Goal: Information Seeking & Learning: Learn about a topic

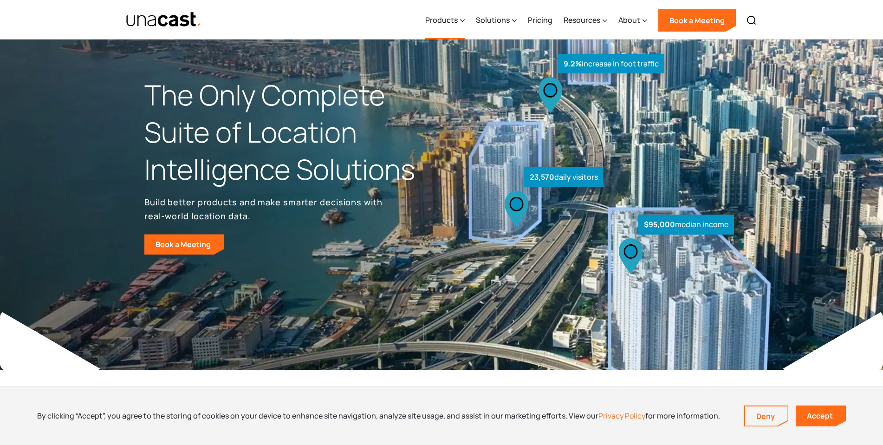
click at [431, 20] on div "Products" at bounding box center [441, 19] width 32 height 11
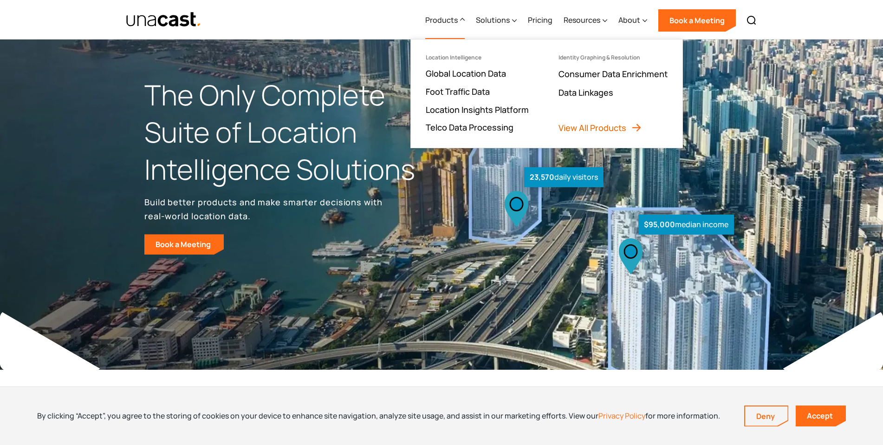
click at [580, 128] on link "View All Products" at bounding box center [600, 127] width 84 height 11
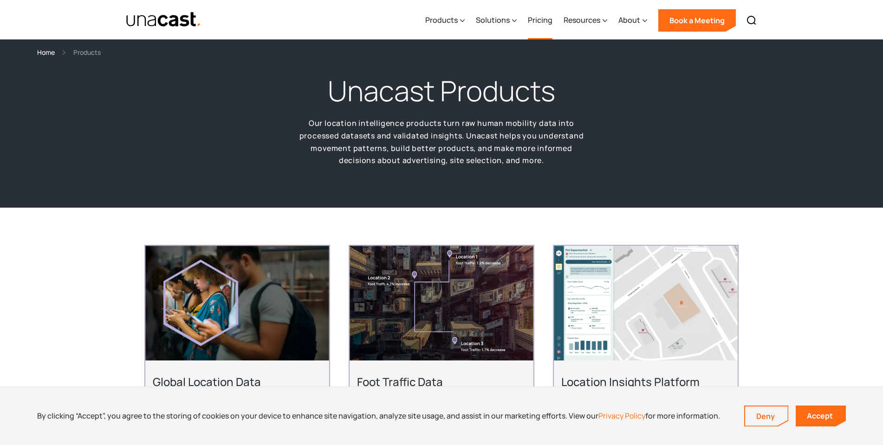
click at [546, 16] on link "Pricing" at bounding box center [540, 20] width 25 height 38
